Goal: Task Accomplishment & Management: Manage account settings

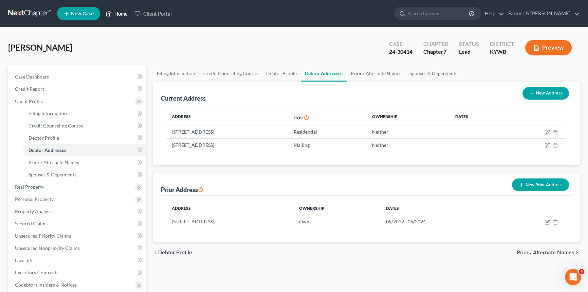
click at [123, 14] on link "Home" at bounding box center [116, 13] width 29 height 12
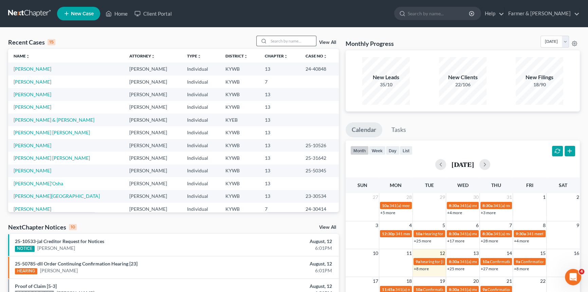
click at [278, 41] on input "search" at bounding box center [293, 41] width 48 height 10
type input "Timmy Stocks"
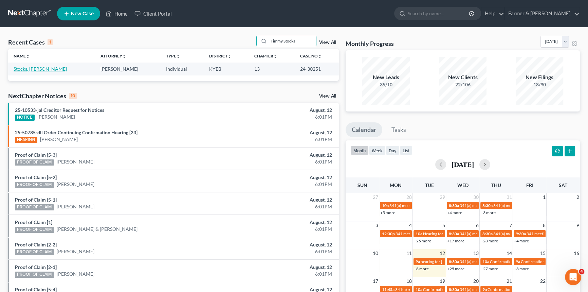
click at [30, 67] on link "Stocks, [PERSON_NAME]" at bounding box center [40, 69] width 53 height 6
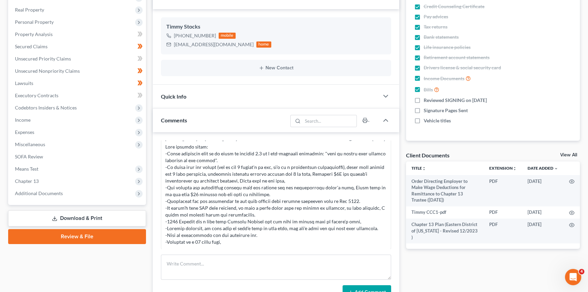
scroll to position [123, 0]
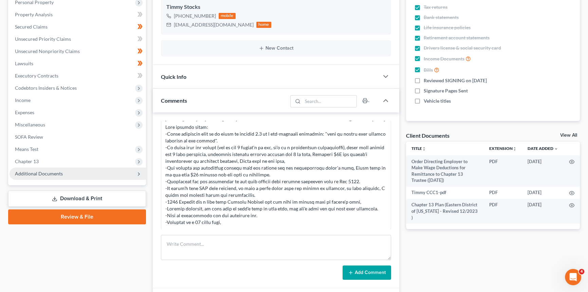
click at [31, 173] on span "Additional Documents" at bounding box center [39, 173] width 48 height 6
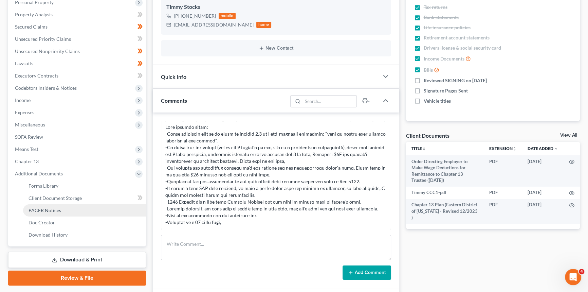
click at [45, 204] on link "PACER Notices" at bounding box center [84, 210] width 123 height 12
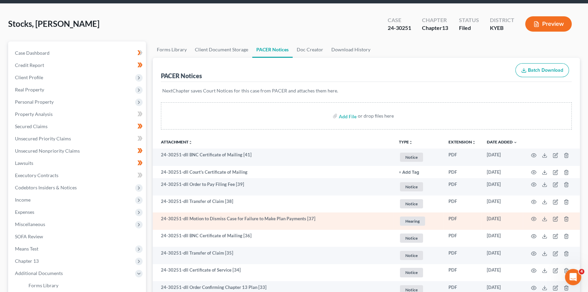
scroll to position [61, 0]
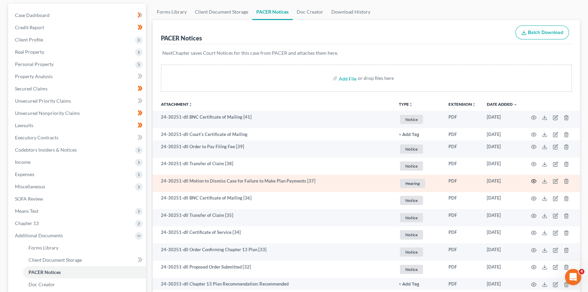
click at [533, 180] on icon "button" at bounding box center [533, 180] width 5 height 5
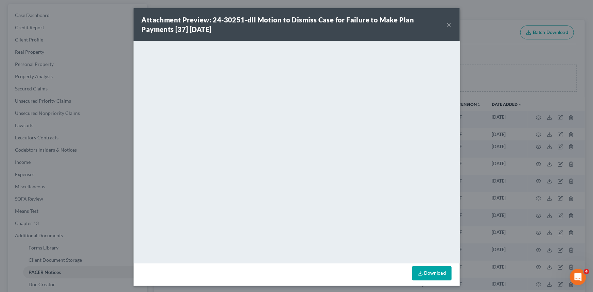
drag, startPoint x: 446, startPoint y: 24, endPoint x: 43, endPoint y: 253, distance: 462.8
click at [447, 24] on button "×" at bounding box center [449, 24] width 5 height 8
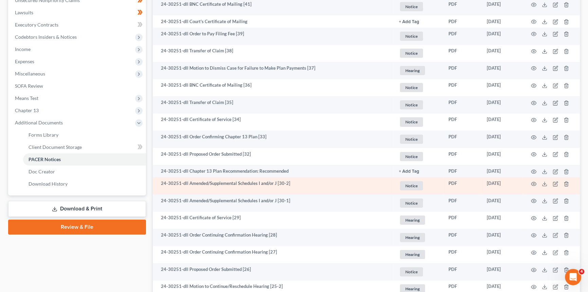
scroll to position [185, 0]
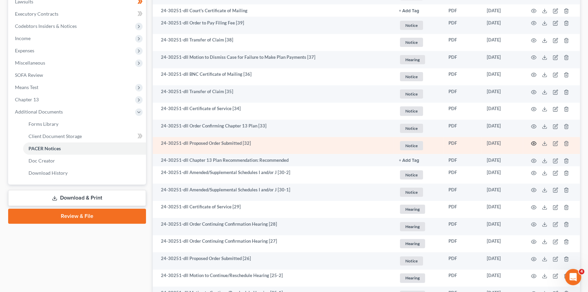
click at [532, 142] on icon "button" at bounding box center [533, 143] width 5 height 5
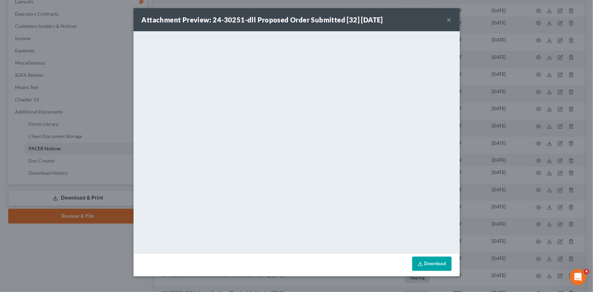
drag, startPoint x: 449, startPoint y: 20, endPoint x: 435, endPoint y: 32, distance: 18.3
click at [449, 20] on button "×" at bounding box center [449, 20] width 5 height 8
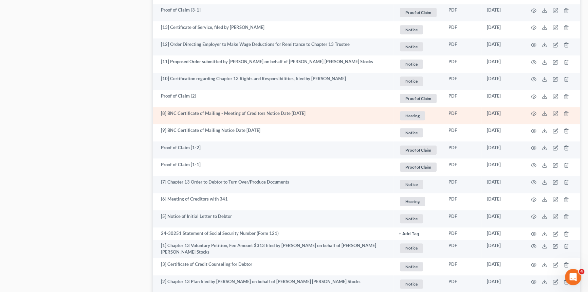
scroll to position [789, 0]
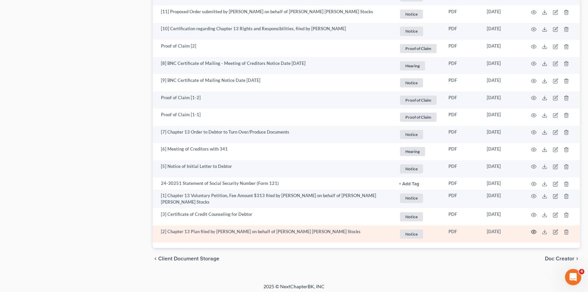
click at [534, 229] on icon "button" at bounding box center [533, 231] width 5 height 5
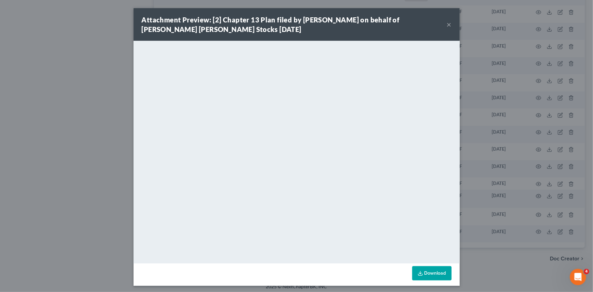
drag, startPoint x: 448, startPoint y: 24, endPoint x: 404, endPoint y: 55, distance: 52.9
click at [448, 24] on button "×" at bounding box center [449, 24] width 5 height 8
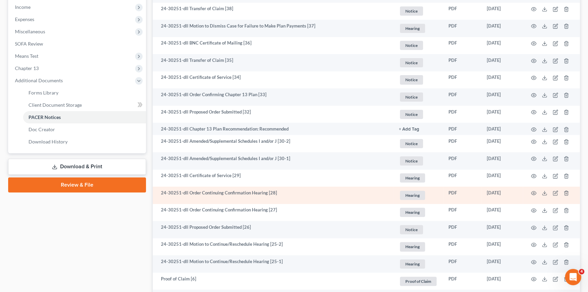
scroll to position [202, 0]
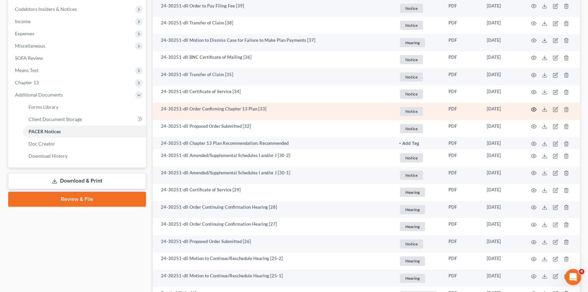
click at [533, 109] on icon "button" at bounding box center [533, 109] width 5 height 5
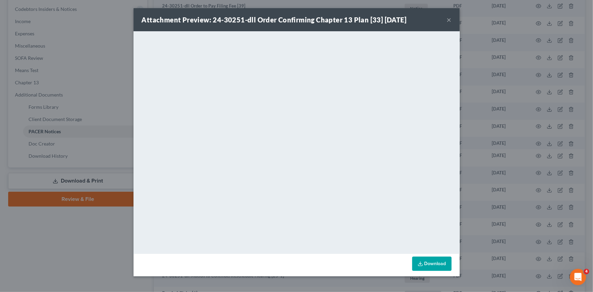
click at [448, 21] on button "×" at bounding box center [449, 20] width 5 height 8
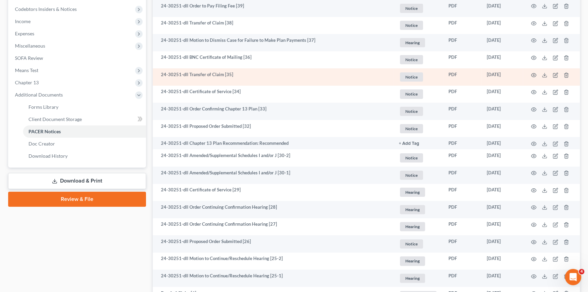
scroll to position [0, 0]
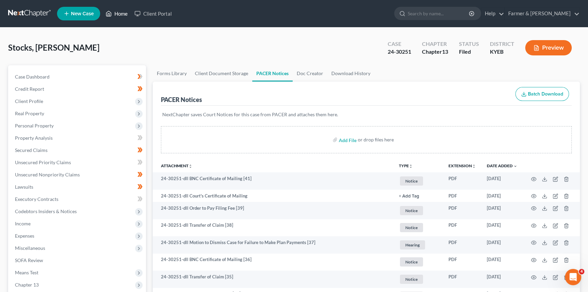
click at [119, 13] on link "Home" at bounding box center [116, 13] width 29 height 12
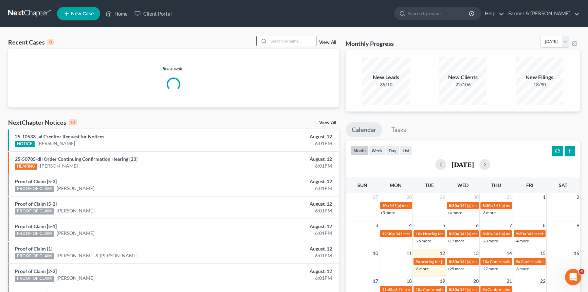
click at [304, 40] on input "search" at bounding box center [293, 41] width 48 height 10
type input "[PERSON_NAME]"
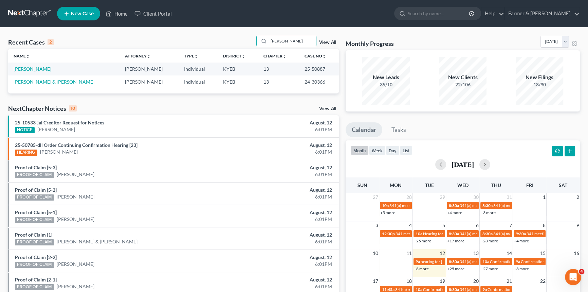
click at [59, 84] on link "[PERSON_NAME] & [PERSON_NAME]" at bounding box center [54, 82] width 81 height 6
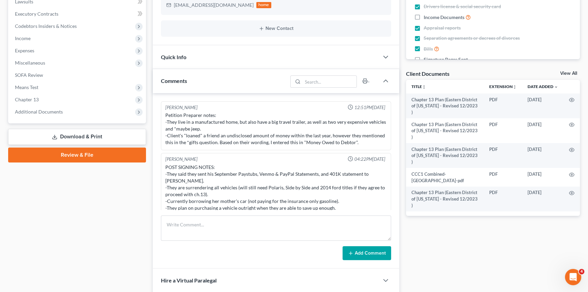
scroll to position [26, 0]
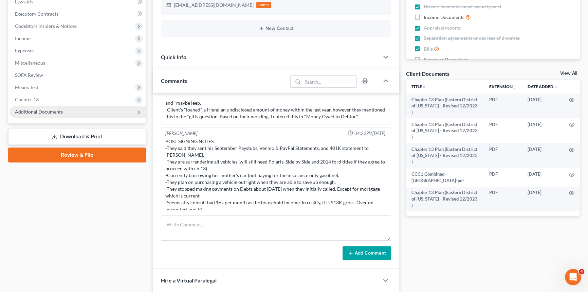
click at [38, 113] on span "Additional Documents" at bounding box center [39, 112] width 48 height 6
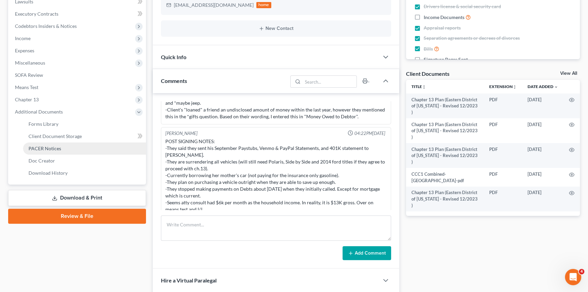
click at [44, 146] on span "PACER Notices" at bounding box center [45, 148] width 33 height 6
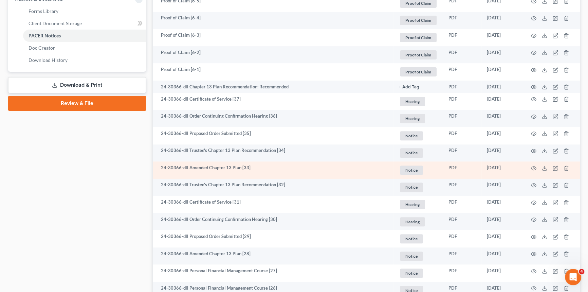
scroll to position [309, 0]
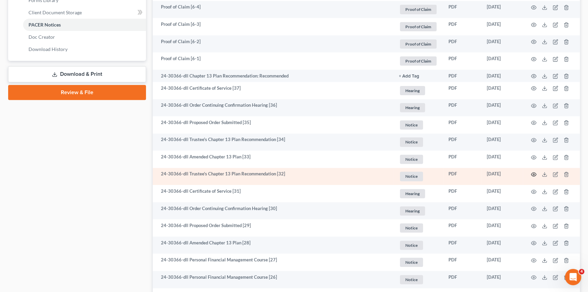
click at [533, 174] on icon "button" at bounding box center [533, 173] width 5 height 5
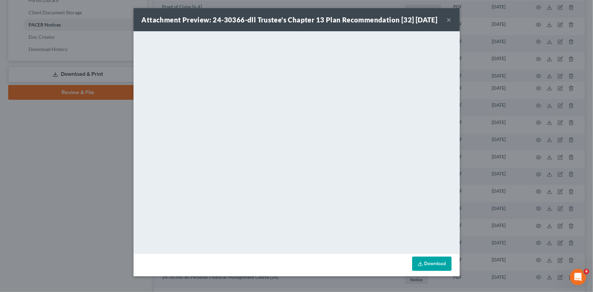
click at [447, 24] on button "×" at bounding box center [449, 20] width 5 height 8
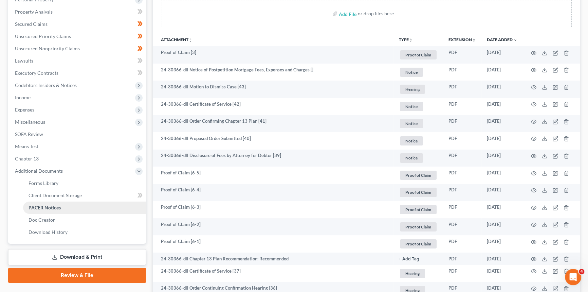
scroll to position [123, 0]
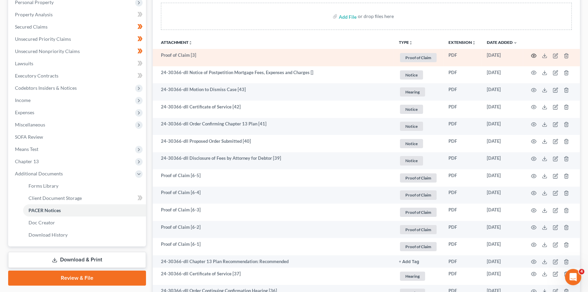
click at [535, 54] on icon "button" at bounding box center [533, 55] width 5 height 5
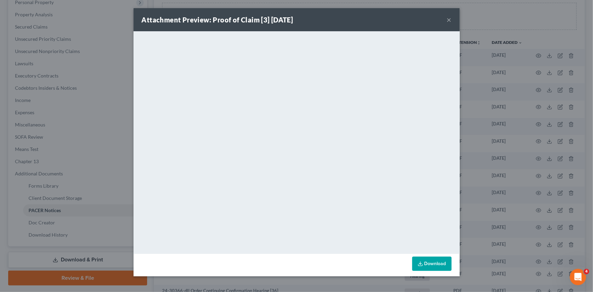
click at [448, 19] on button "×" at bounding box center [449, 20] width 5 height 8
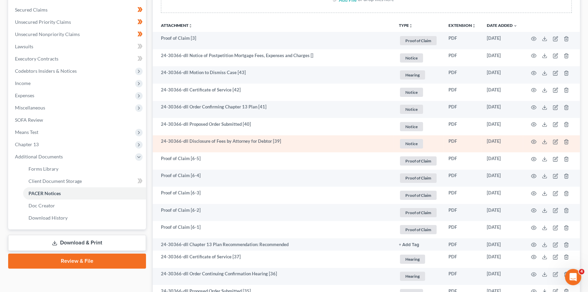
scroll to position [154, 0]
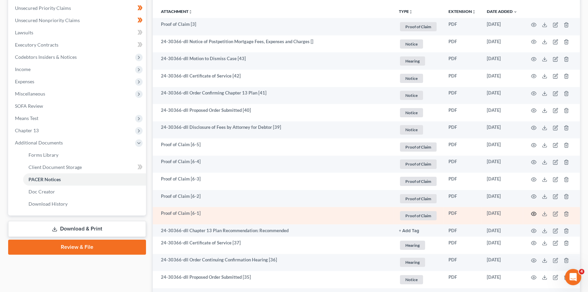
click at [535, 212] on icon "button" at bounding box center [533, 214] width 5 height 4
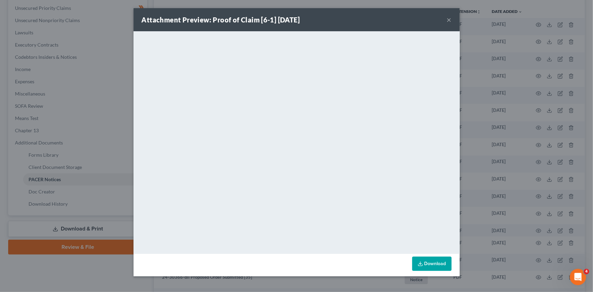
click at [448, 17] on button "×" at bounding box center [449, 20] width 5 height 8
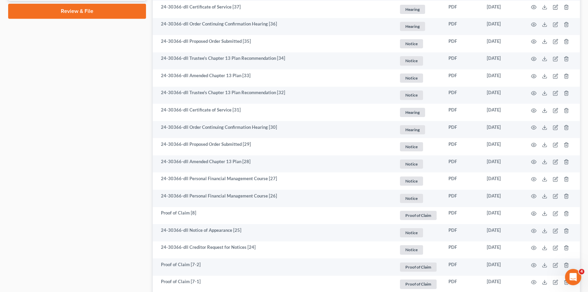
scroll to position [401, 0]
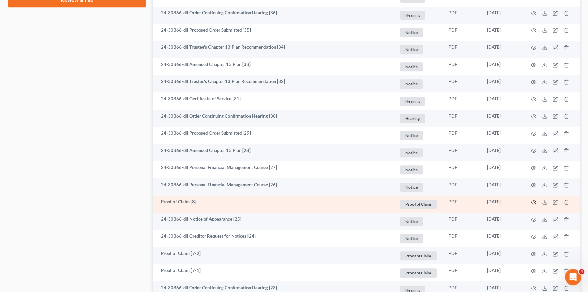
click at [536, 200] on icon "button" at bounding box center [533, 201] width 5 height 5
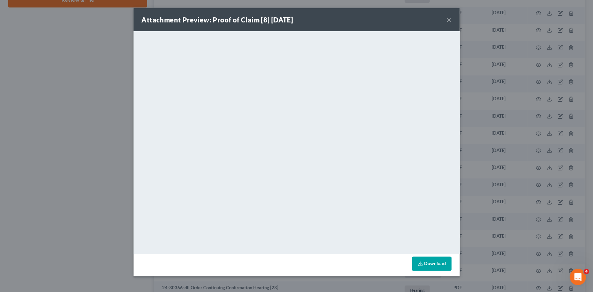
click at [447, 21] on button "×" at bounding box center [449, 20] width 5 height 8
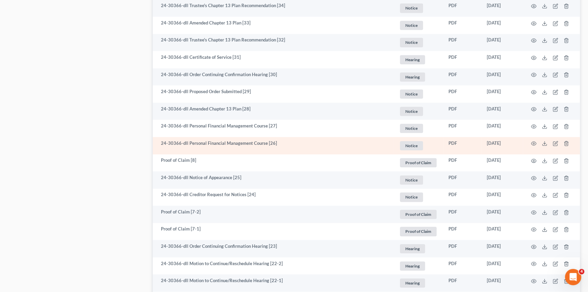
scroll to position [463, 0]
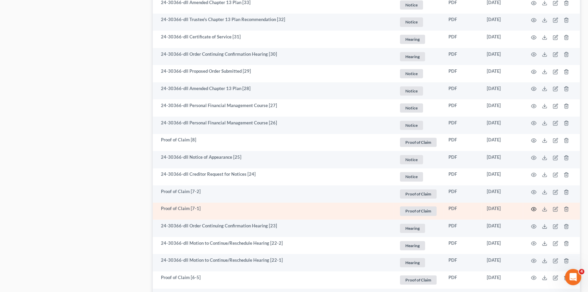
click at [535, 208] on icon "button" at bounding box center [533, 208] width 5 height 5
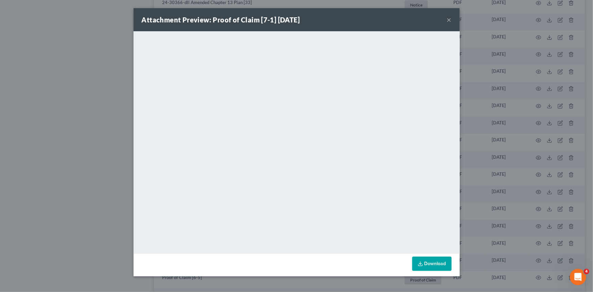
click at [448, 20] on button "×" at bounding box center [449, 20] width 5 height 8
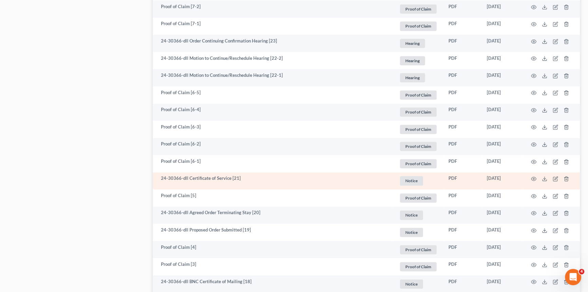
scroll to position [648, 0]
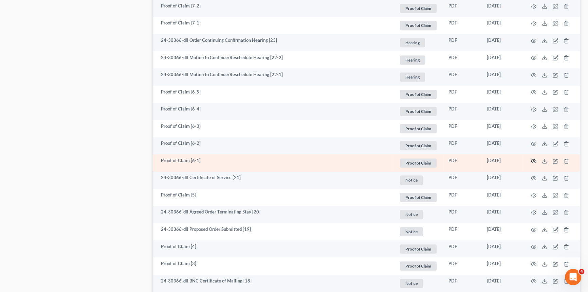
click at [532, 159] on icon "button" at bounding box center [533, 160] width 5 height 5
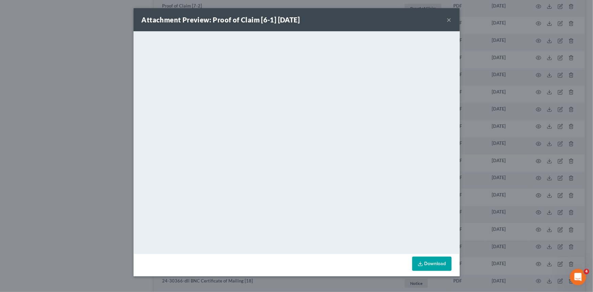
click at [449, 18] on button "×" at bounding box center [449, 20] width 5 height 8
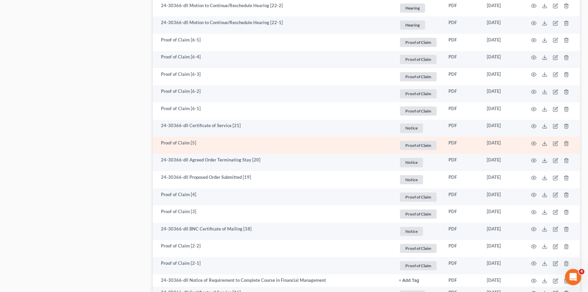
scroll to position [710, 0]
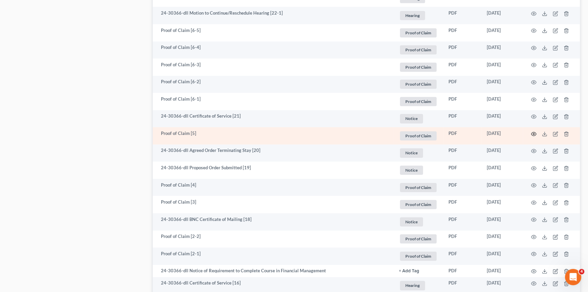
click at [533, 132] on icon "button" at bounding box center [533, 133] width 5 height 5
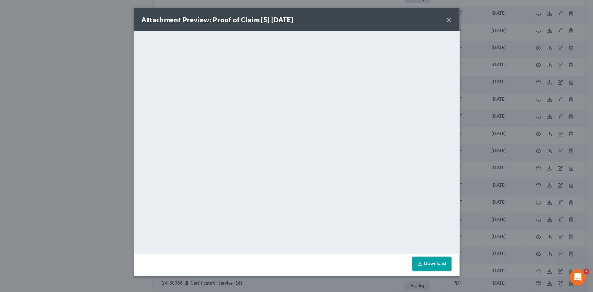
click at [449, 20] on button "×" at bounding box center [449, 20] width 5 height 8
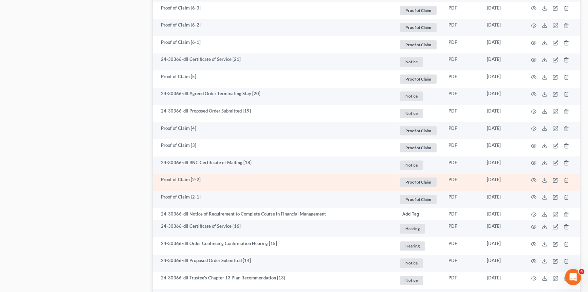
scroll to position [772, 0]
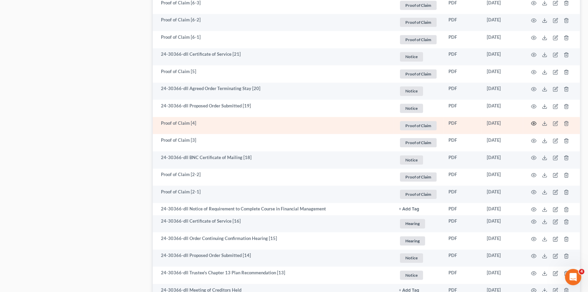
click at [534, 122] on icon "button" at bounding box center [533, 123] width 5 height 5
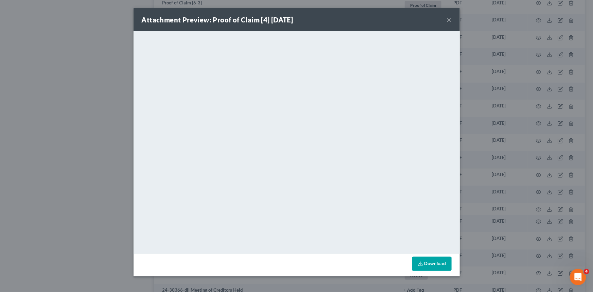
drag, startPoint x: 449, startPoint y: 20, endPoint x: 444, endPoint y: 34, distance: 14.9
click at [449, 20] on button "×" at bounding box center [449, 20] width 5 height 8
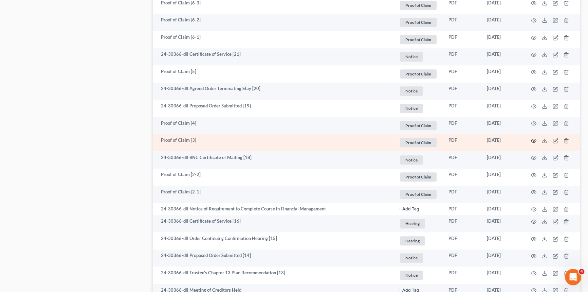
click at [532, 139] on icon "button" at bounding box center [533, 140] width 5 height 5
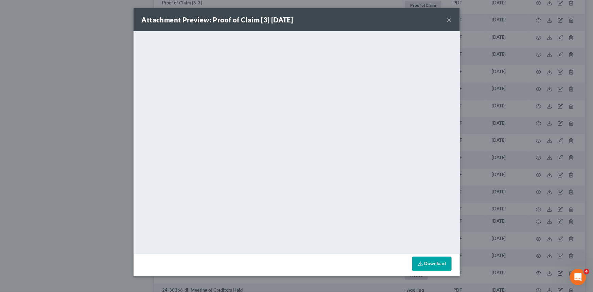
click at [448, 21] on button "×" at bounding box center [449, 20] width 5 height 8
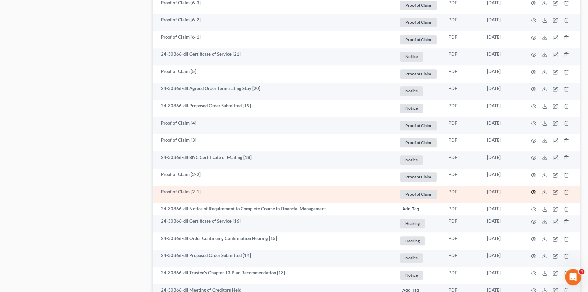
click at [533, 191] on icon "button" at bounding box center [533, 191] width 5 height 5
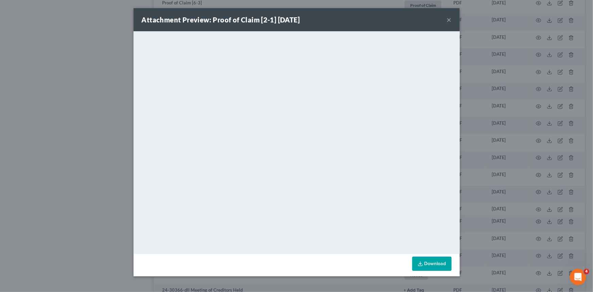
click at [448, 17] on button "×" at bounding box center [449, 20] width 5 height 8
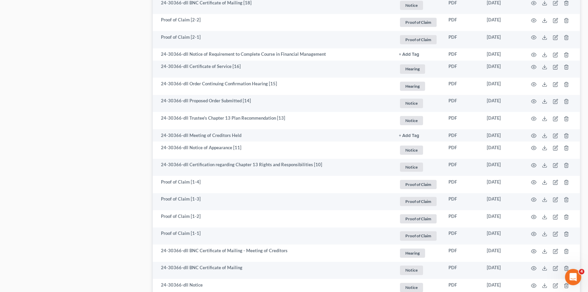
scroll to position [1049, 0]
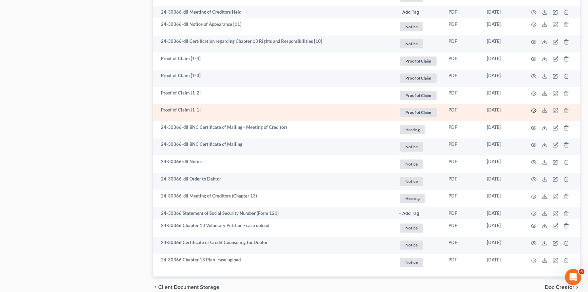
click at [533, 110] on circle "button" at bounding box center [533, 110] width 1 height 1
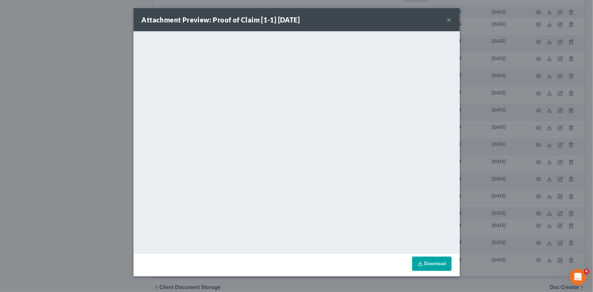
click at [448, 20] on button "×" at bounding box center [449, 20] width 5 height 8
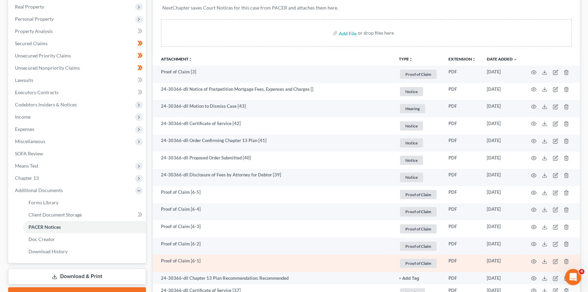
scroll to position [185, 0]
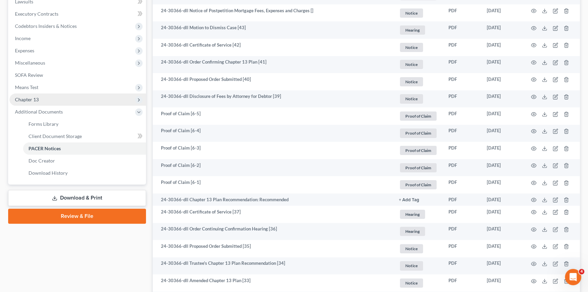
click at [38, 99] on span "Chapter 13" at bounding box center [27, 99] width 24 height 6
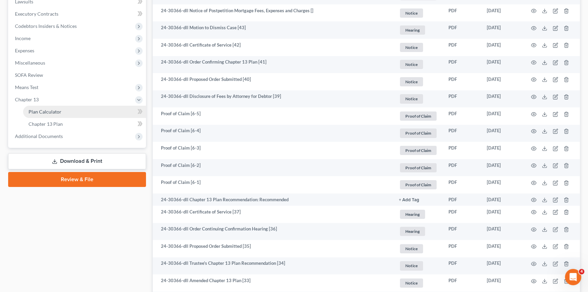
click at [44, 111] on span "Plan Calculator" at bounding box center [45, 112] width 33 height 6
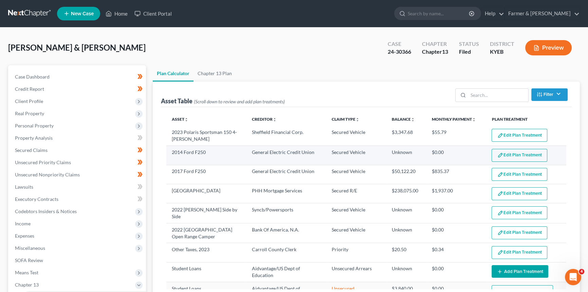
select select "59"
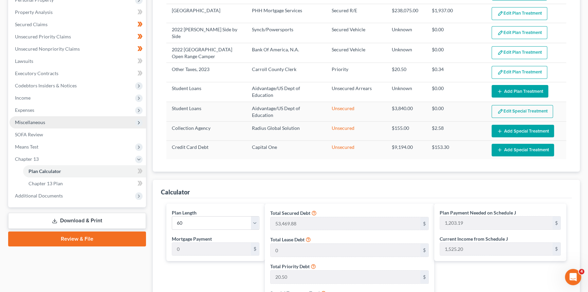
scroll to position [123, 0]
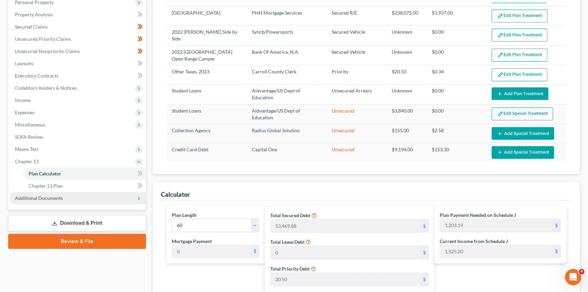
click at [80, 200] on span "Additional Documents" at bounding box center [78, 198] width 137 height 12
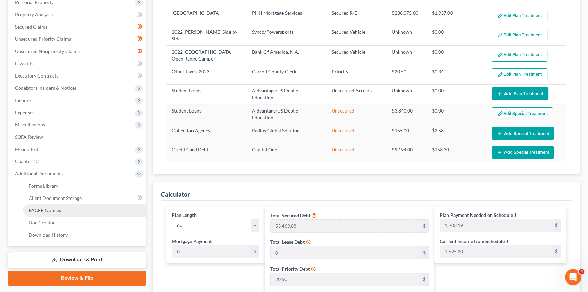
click at [67, 212] on link "PACER Notices" at bounding box center [84, 210] width 123 height 12
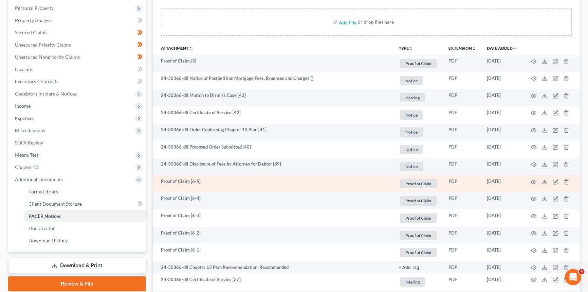
scroll to position [123, 0]
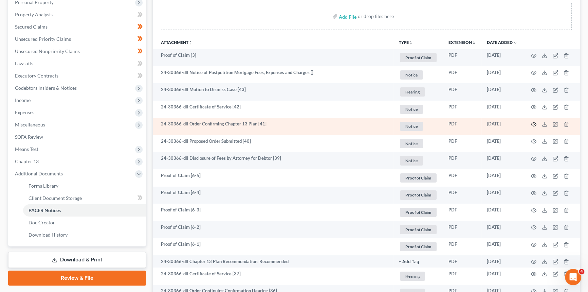
click at [534, 124] on circle "button" at bounding box center [533, 124] width 1 height 1
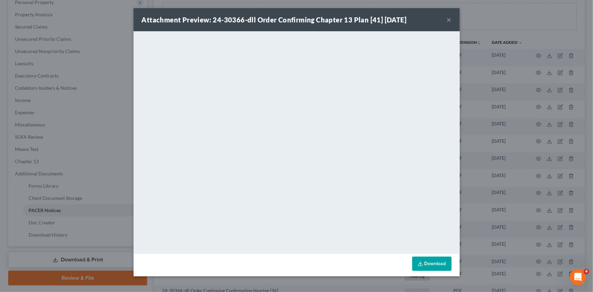
click at [448, 19] on button "×" at bounding box center [449, 20] width 5 height 8
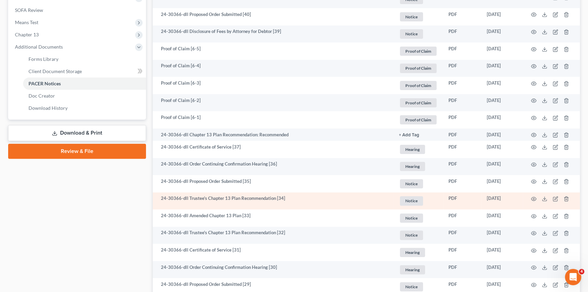
scroll to position [278, 0]
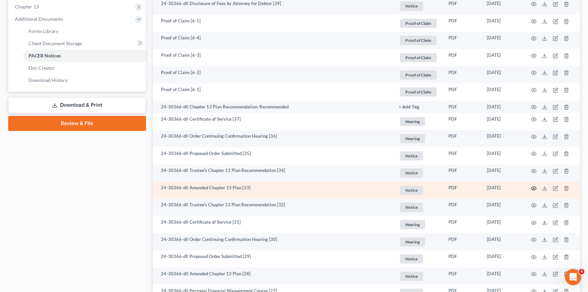
click at [535, 186] on icon "button" at bounding box center [533, 188] width 5 height 4
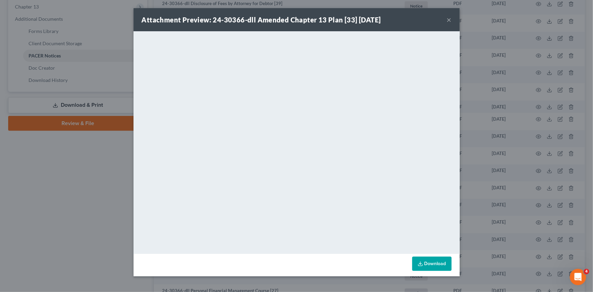
click at [449, 20] on button "×" at bounding box center [449, 20] width 5 height 8
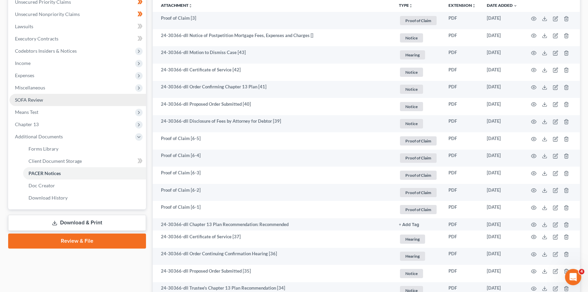
scroll to position [154, 0]
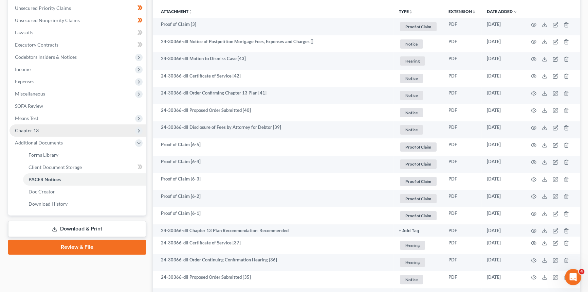
click at [38, 130] on span "Chapter 13" at bounding box center [27, 130] width 24 height 6
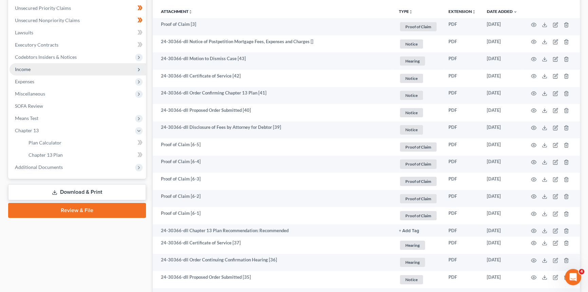
click at [30, 68] on span "Income" at bounding box center [23, 69] width 16 height 6
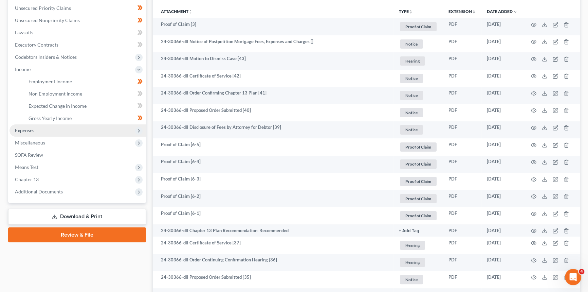
click at [31, 129] on span "Expenses" at bounding box center [24, 130] width 19 height 6
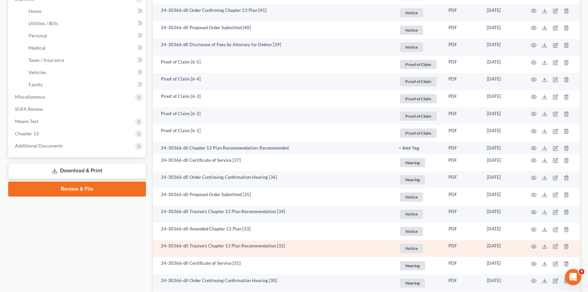
scroll to position [247, 0]
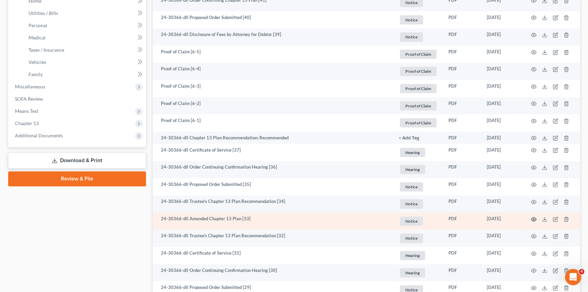
click at [535, 219] on icon "button" at bounding box center [533, 218] width 5 height 5
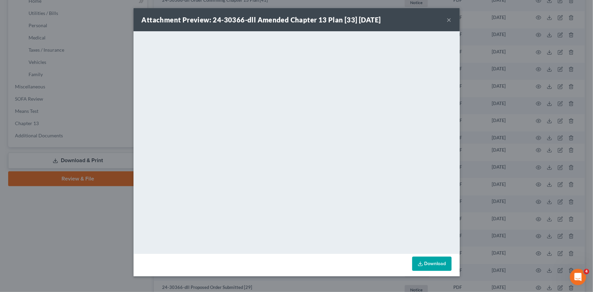
click at [449, 18] on button "×" at bounding box center [449, 20] width 5 height 8
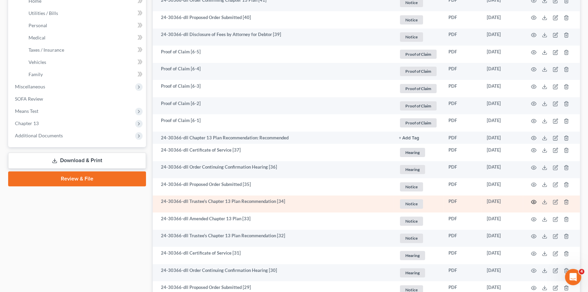
click at [533, 200] on icon "button" at bounding box center [533, 201] width 5 height 5
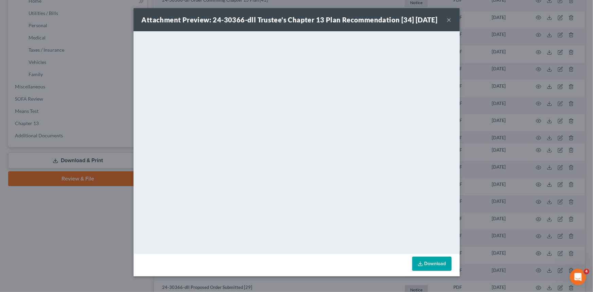
click at [447, 22] on button "×" at bounding box center [449, 20] width 5 height 8
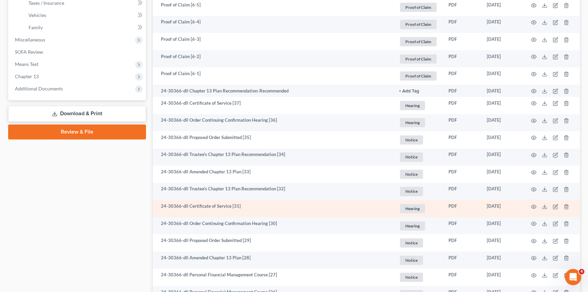
scroll to position [309, 0]
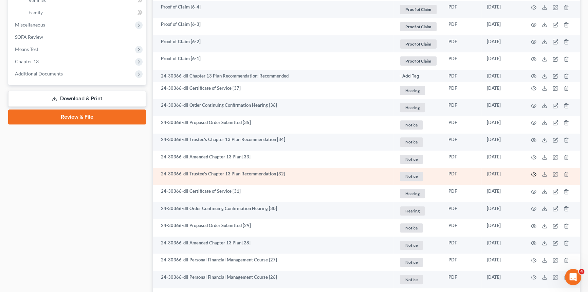
click at [532, 171] on icon "button" at bounding box center [533, 173] width 5 height 5
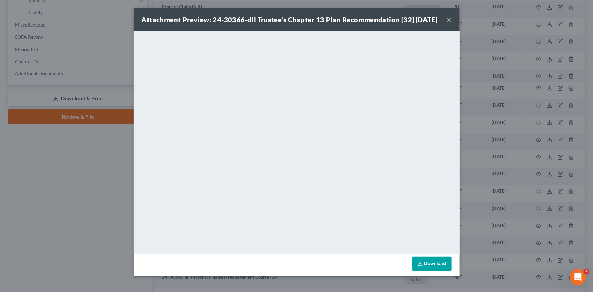
click at [447, 24] on button "×" at bounding box center [449, 20] width 5 height 8
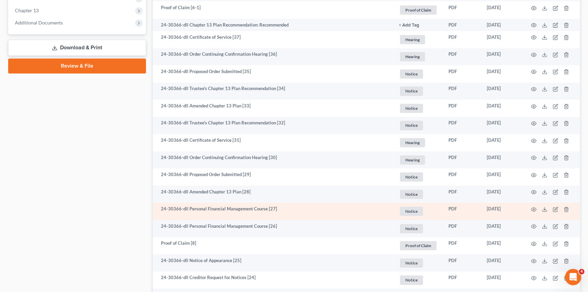
scroll to position [370, 0]
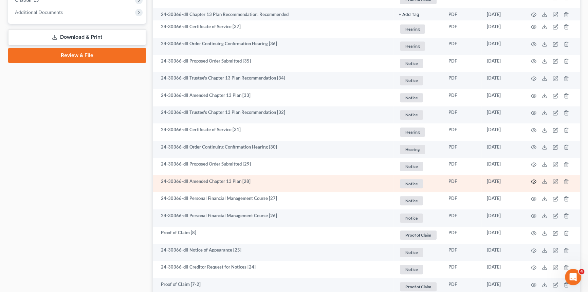
click at [532, 180] on icon "button" at bounding box center [533, 181] width 5 height 5
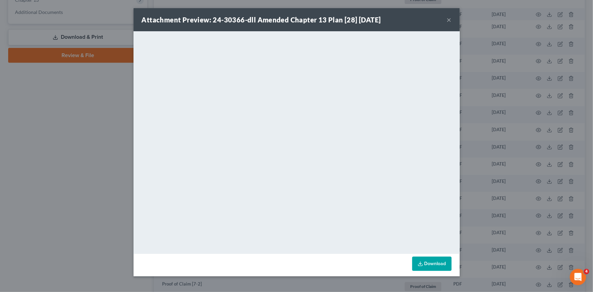
click at [449, 18] on button "×" at bounding box center [449, 20] width 5 height 8
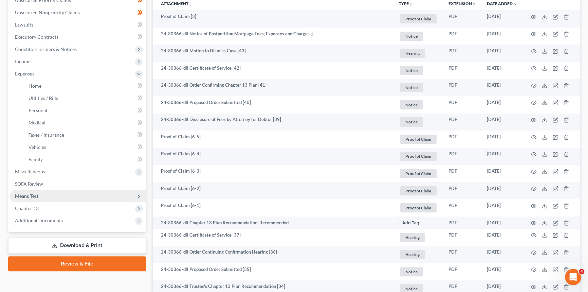
scroll to position [154, 0]
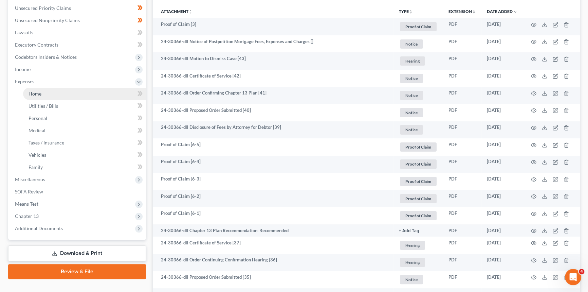
click at [85, 93] on link "Home" at bounding box center [84, 94] width 123 height 12
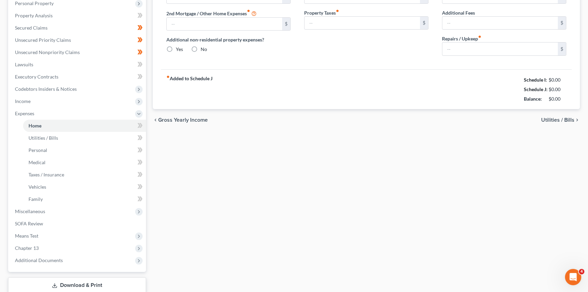
type input "1,937.00"
type input "0.00"
radio input "true"
type input "0.00"
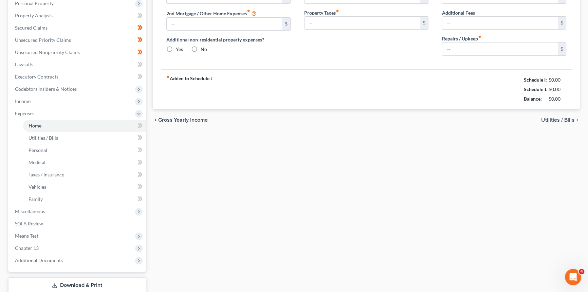
type input "0.00"
type input "200.00"
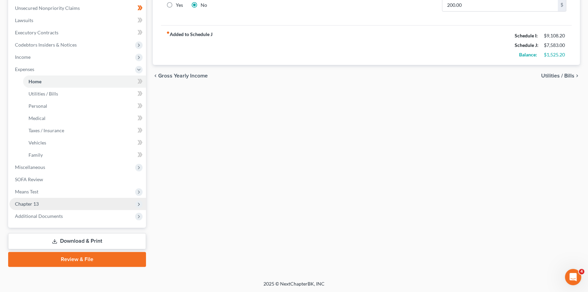
click at [40, 202] on span "Chapter 13" at bounding box center [78, 204] width 137 height 12
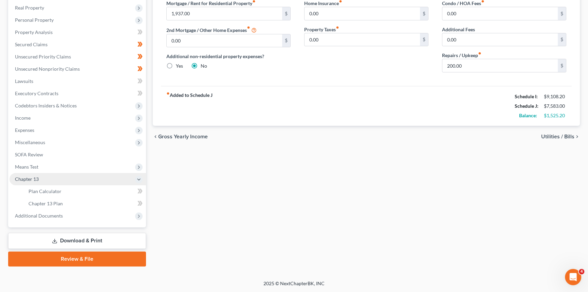
scroll to position [105, 0]
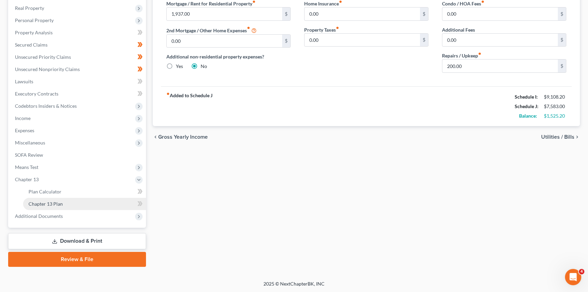
click at [40, 205] on span "Chapter 13 Plan" at bounding box center [46, 204] width 34 height 6
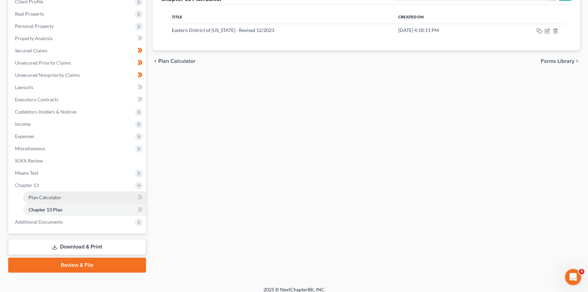
scroll to position [105, 0]
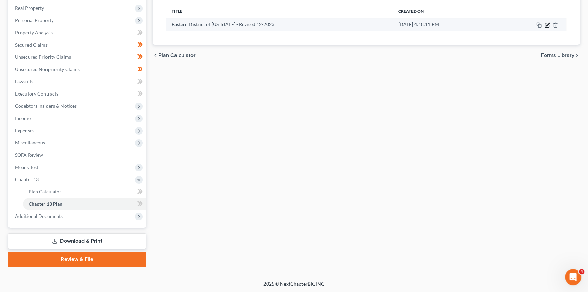
click at [549, 25] on icon "button" at bounding box center [547, 24] width 5 height 5
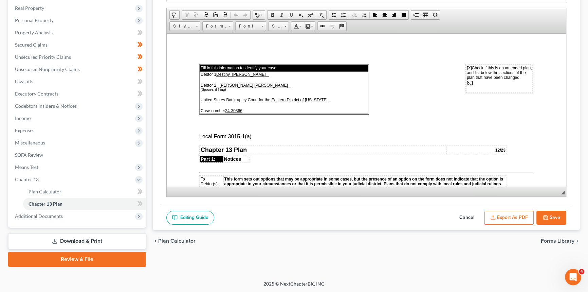
scroll to position [0, 0]
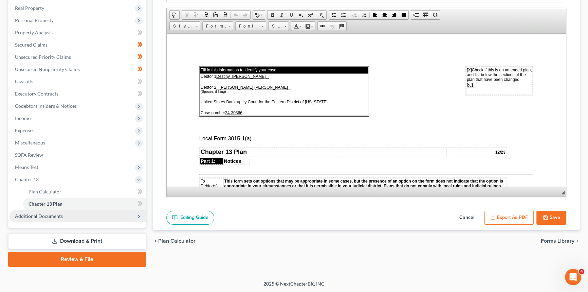
click at [36, 215] on span "Additional Documents" at bounding box center [39, 216] width 48 height 6
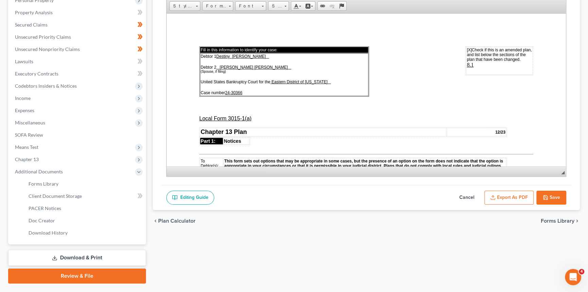
scroll to position [136, 0]
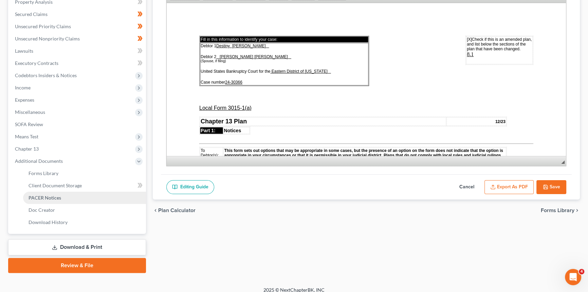
click at [49, 197] on span "PACER Notices" at bounding box center [45, 198] width 33 height 6
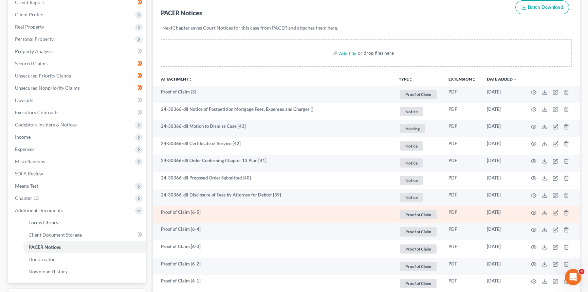
scroll to position [92, 0]
